Goal: Navigation & Orientation: Locate item on page

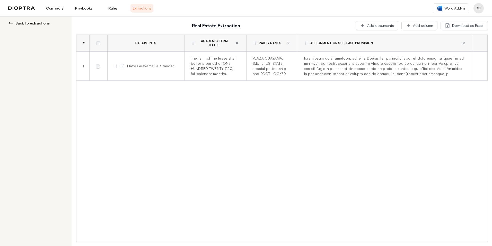
click at [184, 146] on div "# Documents Academic Term Dates Party Names Assignment Or Sublease Provision 1 …" at bounding box center [281, 138] width 411 height 206
